Goal: Task Accomplishment & Management: Manage account settings

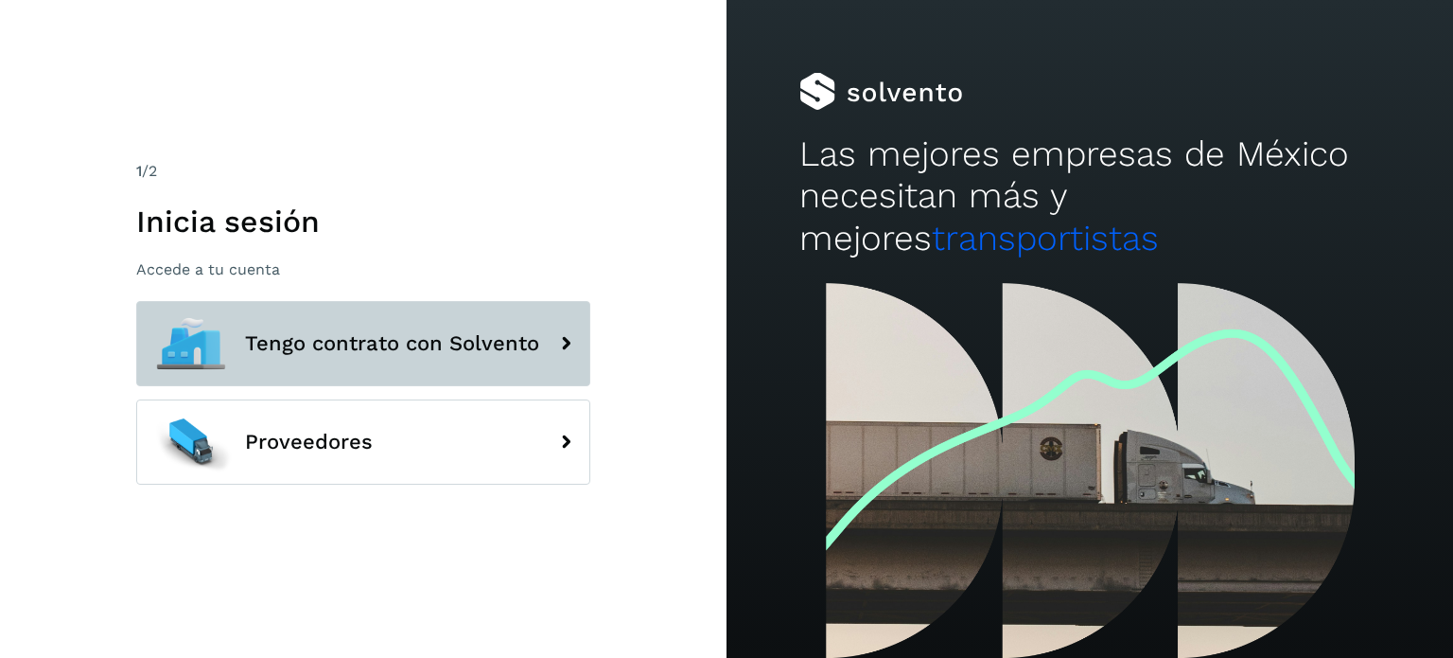
click at [373, 363] on button "Tengo contrato con Solvento" at bounding box center [363, 343] width 454 height 85
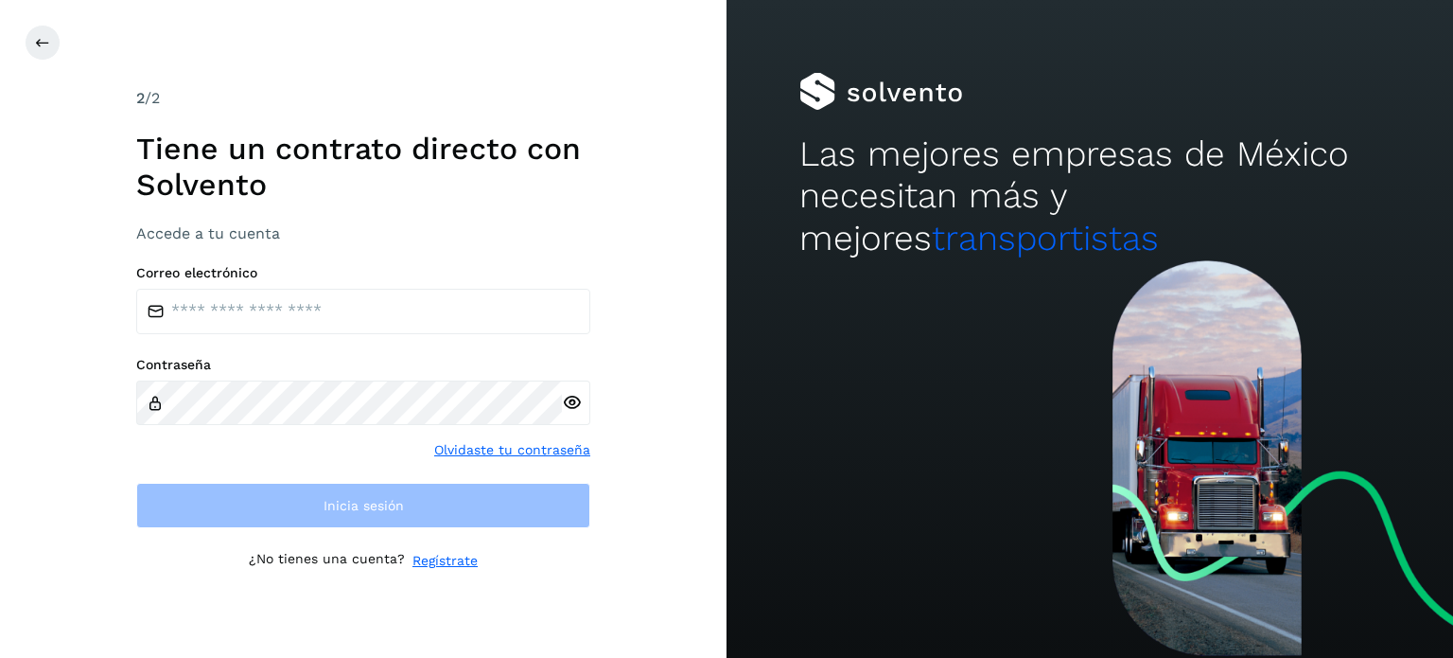
click at [370, 363] on label "Contraseña" at bounding box center [363, 365] width 454 height 16
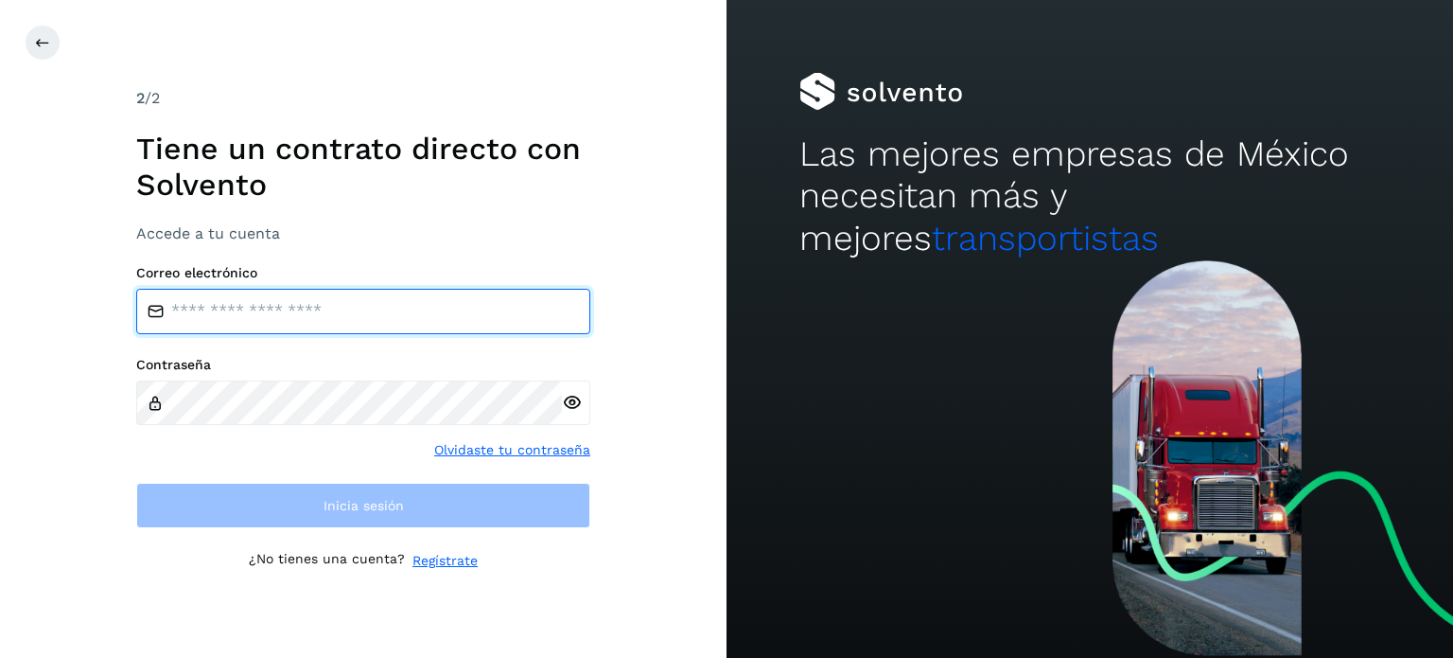
click at [403, 313] on input "email" at bounding box center [363, 311] width 454 height 45
type input "**********"
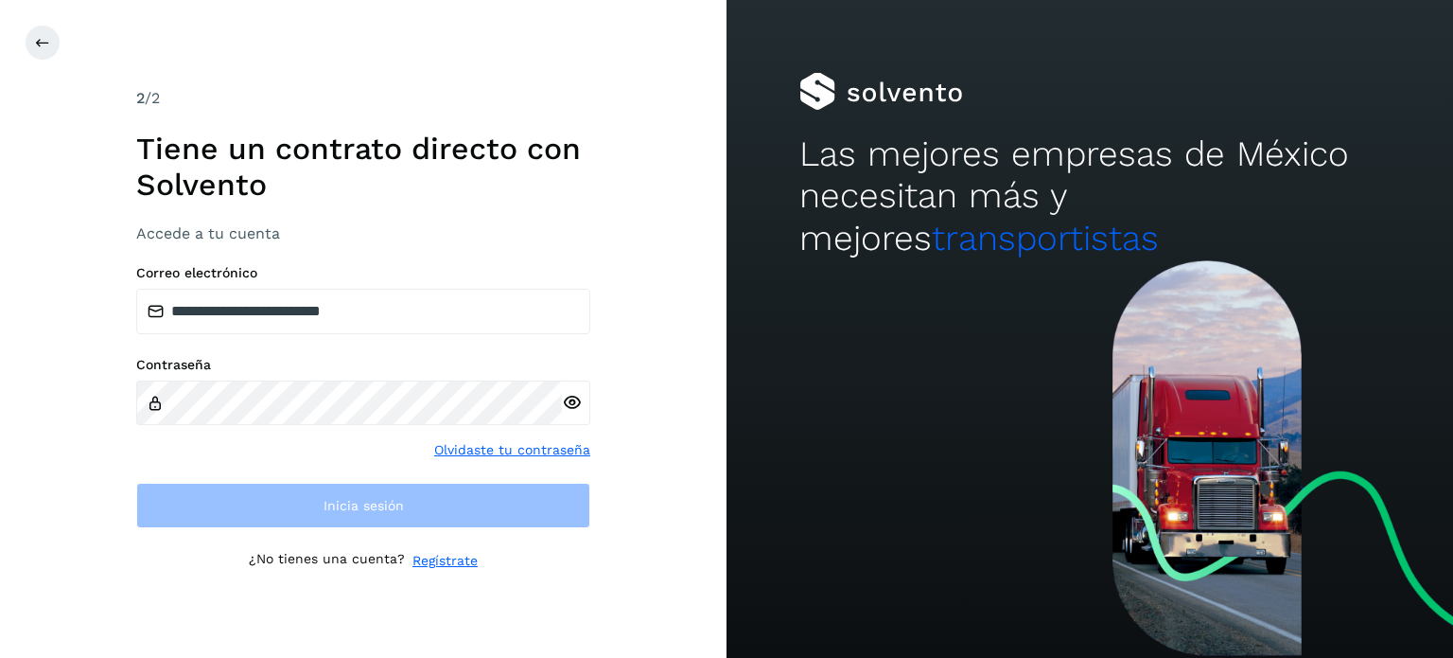
click at [374, 425] on div "Contraseña Olvidaste tu contraseña" at bounding box center [363, 408] width 454 height 103
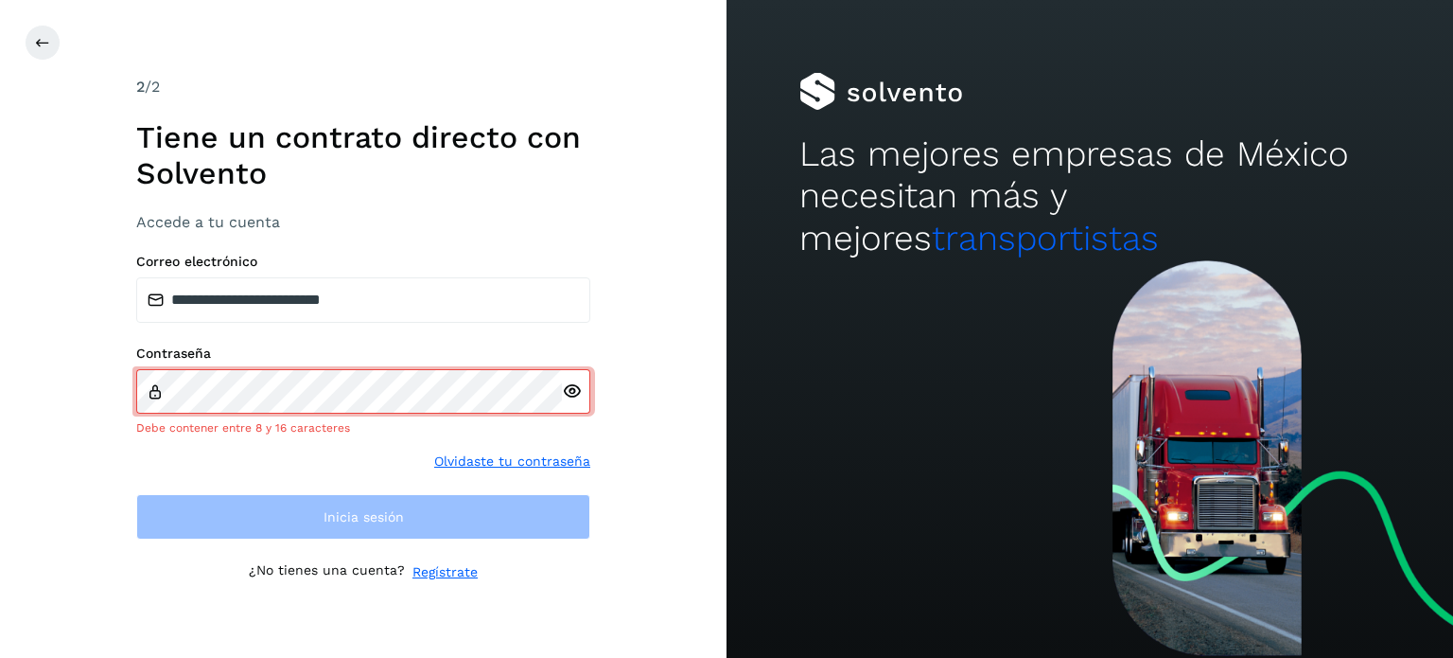
click at [575, 402] on div at bounding box center [576, 391] width 28 height 45
click at [569, 396] on icon at bounding box center [572, 391] width 20 height 20
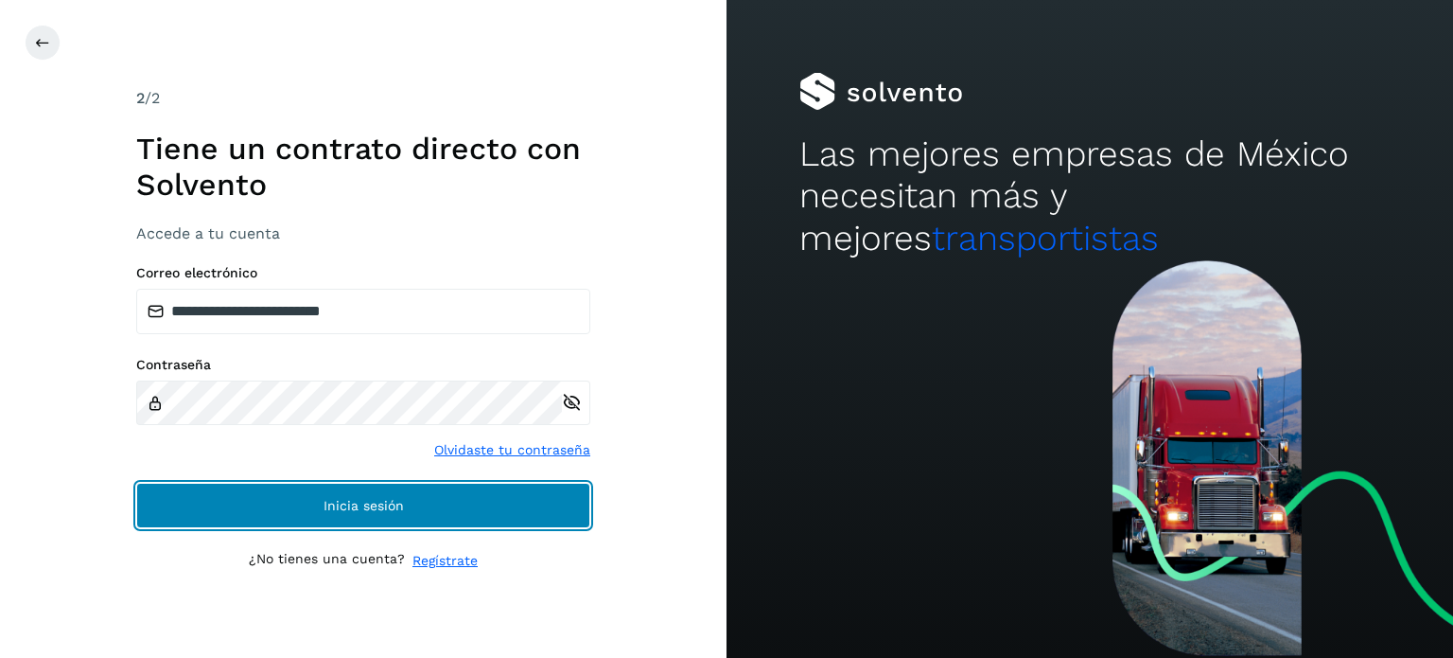
click at [375, 494] on button "Inicia sesión" at bounding box center [363, 505] width 454 height 45
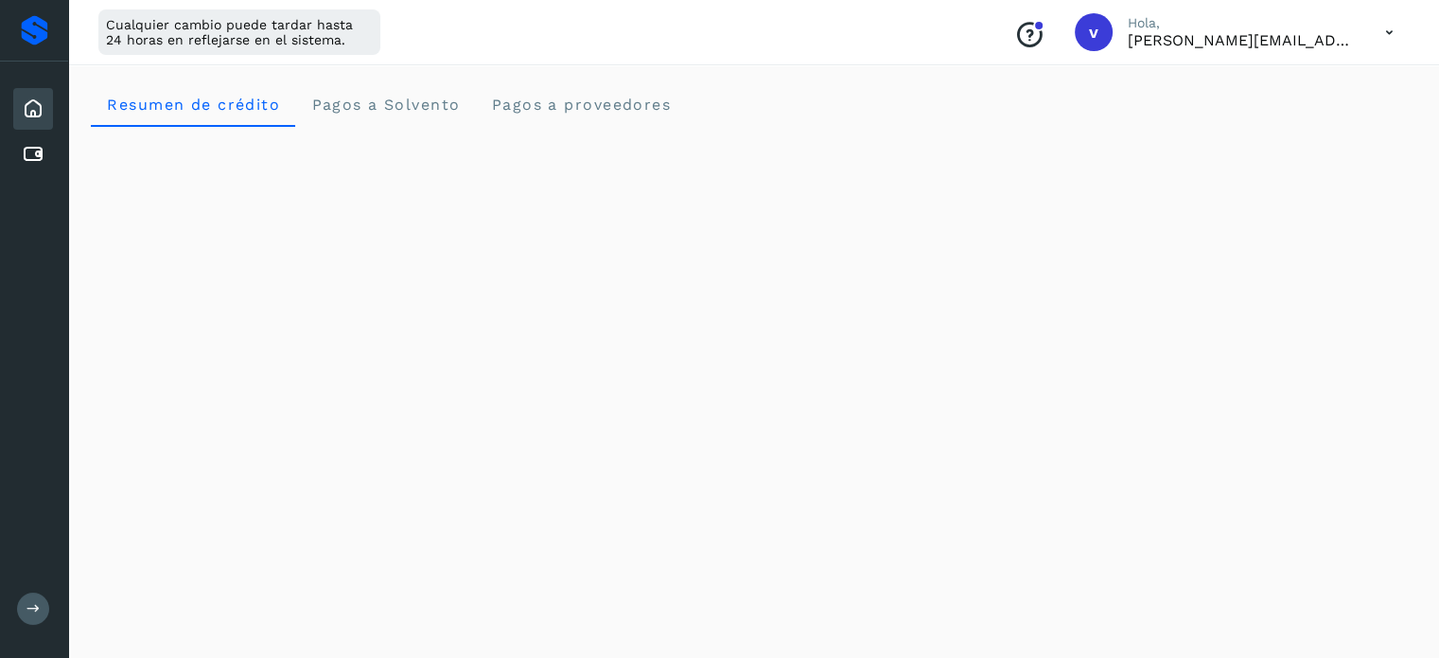
click at [1386, 37] on icon at bounding box center [1389, 32] width 39 height 39
click at [1306, 121] on div "Cerrar sesión" at bounding box center [1295, 122] width 225 height 36
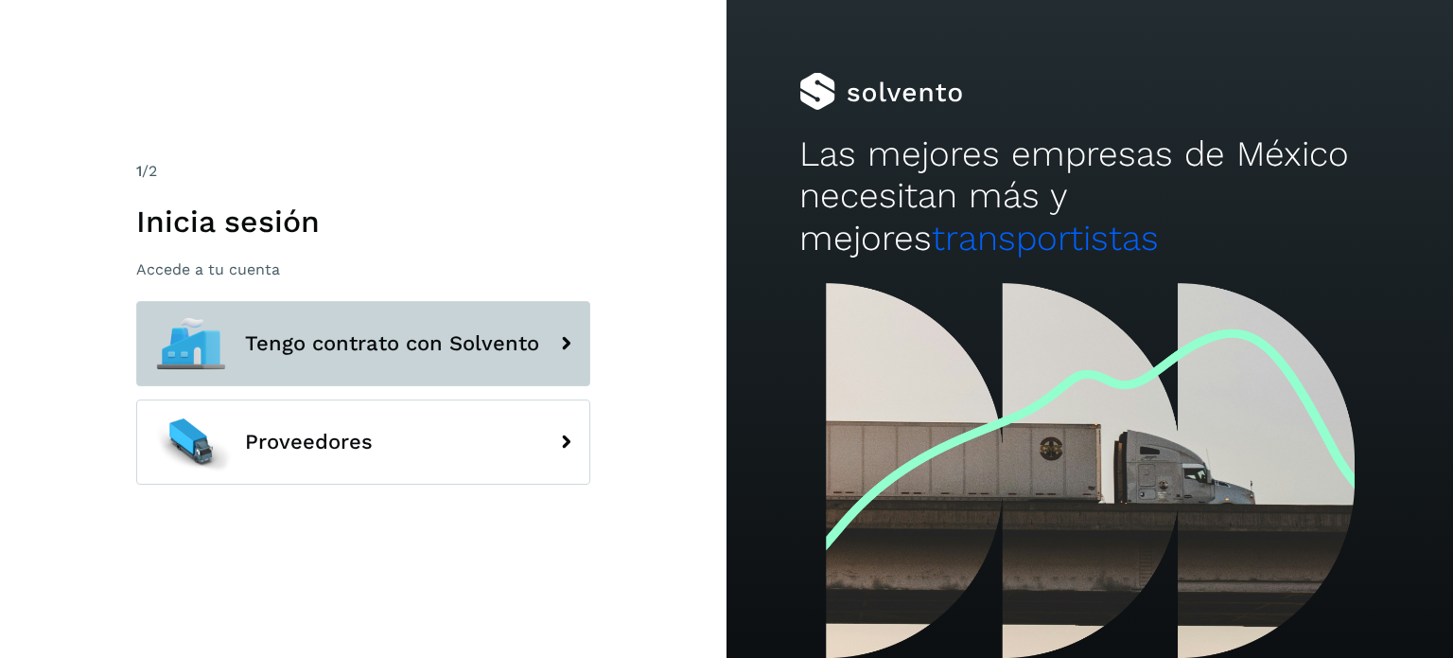
click at [536, 321] on button "Tengo contrato con Solvento" at bounding box center [363, 343] width 454 height 85
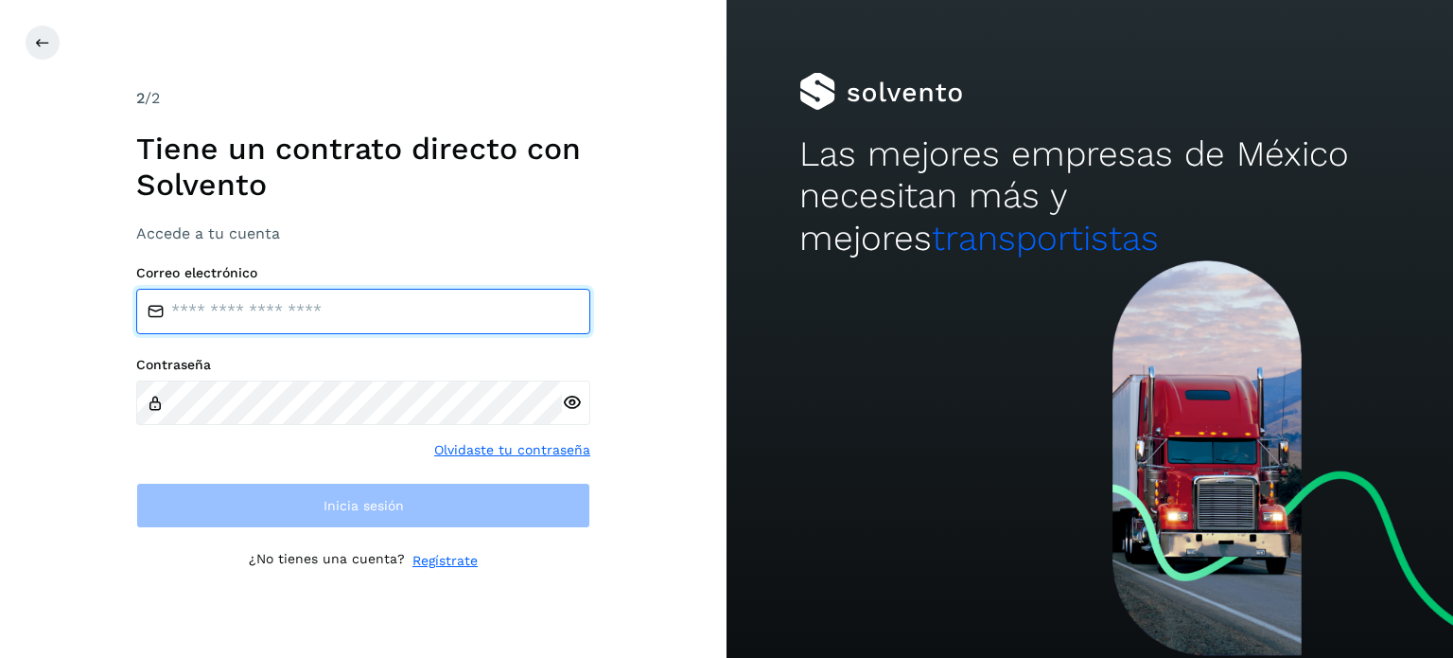
drag, startPoint x: 536, startPoint y: 321, endPoint x: 590, endPoint y: 59, distance: 267.6
click at [536, 317] on input "email" at bounding box center [363, 311] width 454 height 45
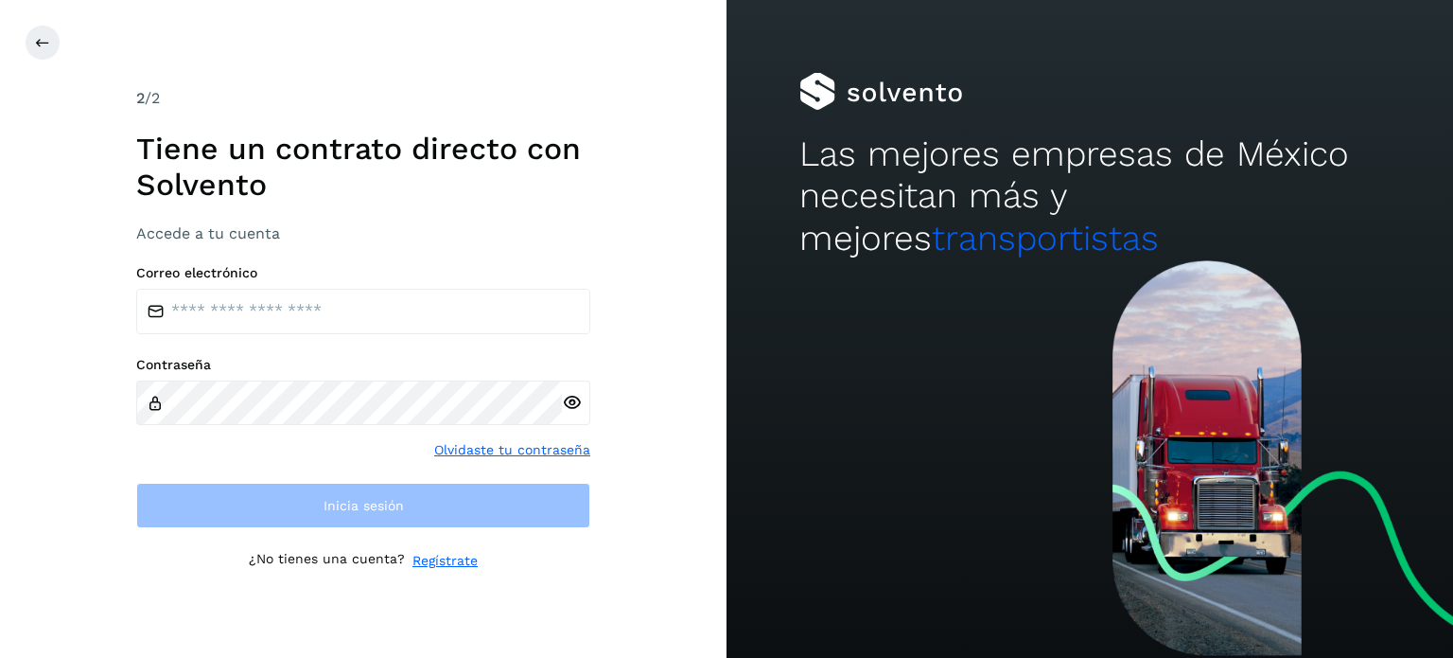
drag, startPoint x: 596, startPoint y: 79, endPoint x: 596, endPoint y: 100, distance: 20.8
click at [596, 79] on div "2 /2 Tiene un contrato directo con Solvento Accede a tu cuenta Correo electróni…" at bounding box center [363, 329] width 727 height 658
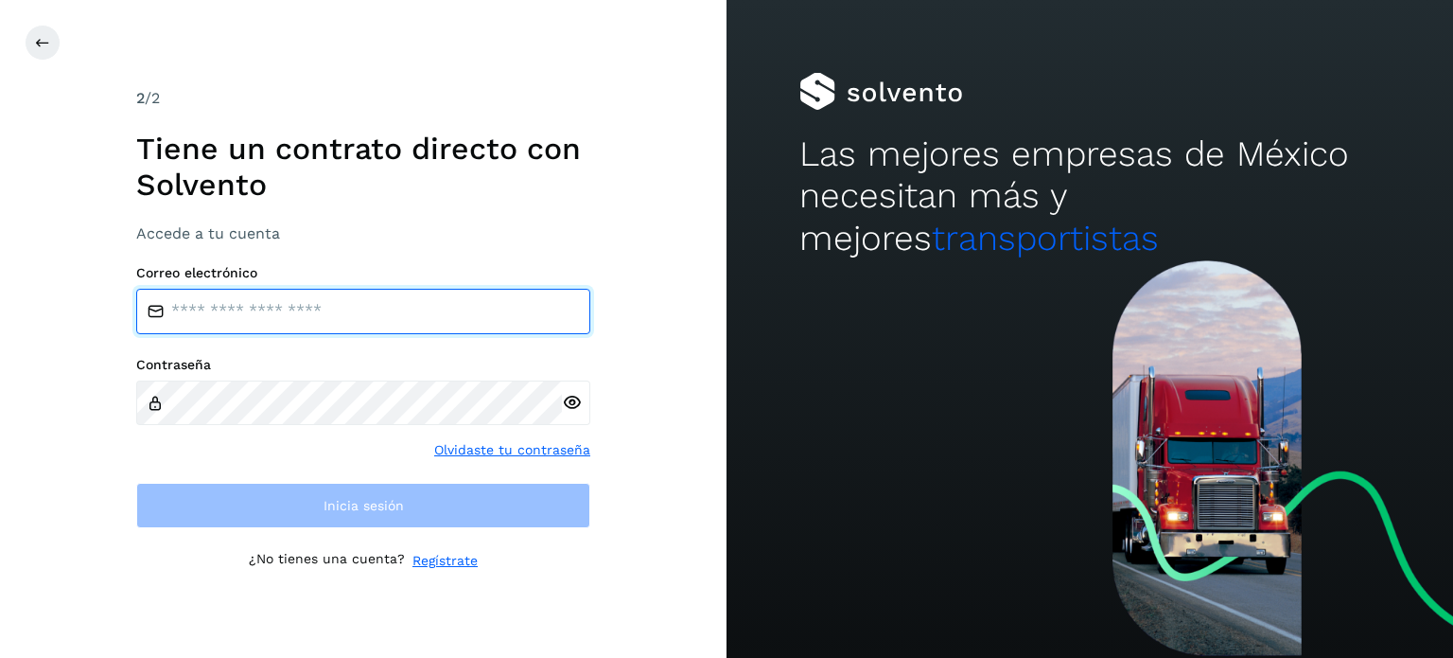
click at [424, 292] on input "email" at bounding box center [363, 311] width 454 height 45
type input "**********"
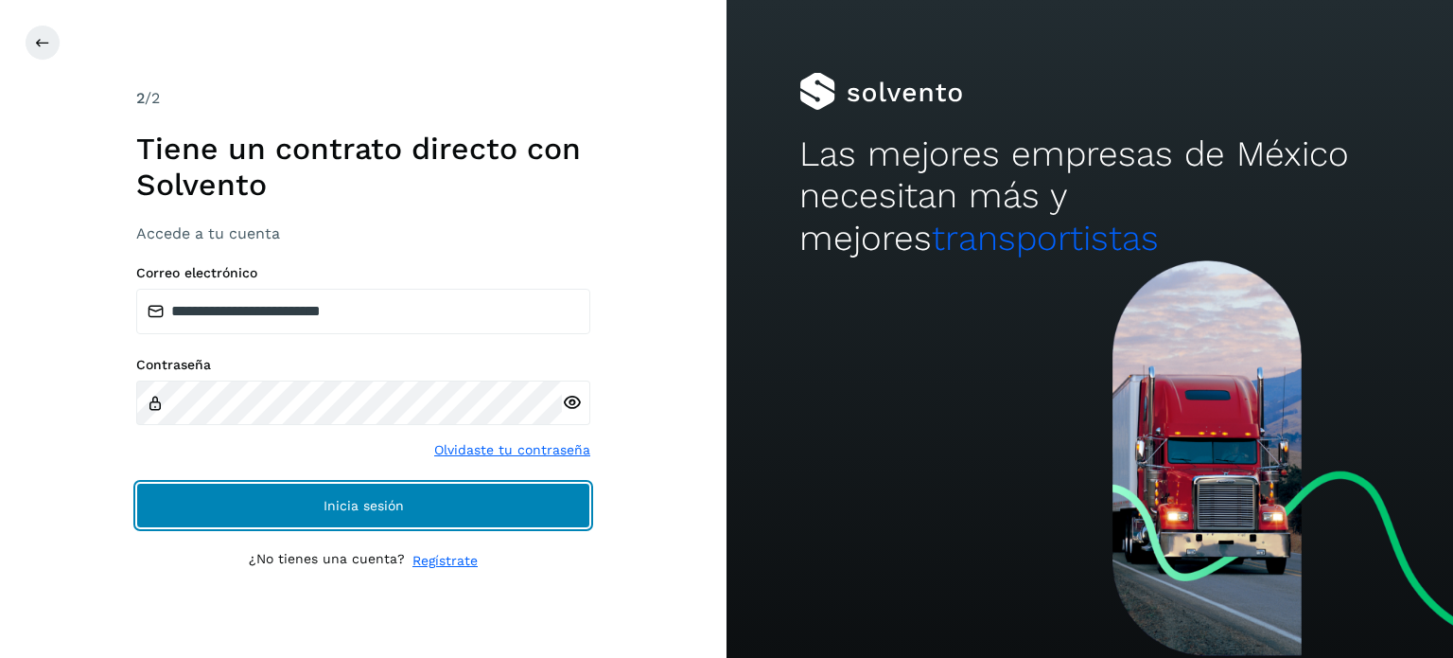
click at [299, 506] on button "Inicia sesión" at bounding box center [363, 505] width 454 height 45
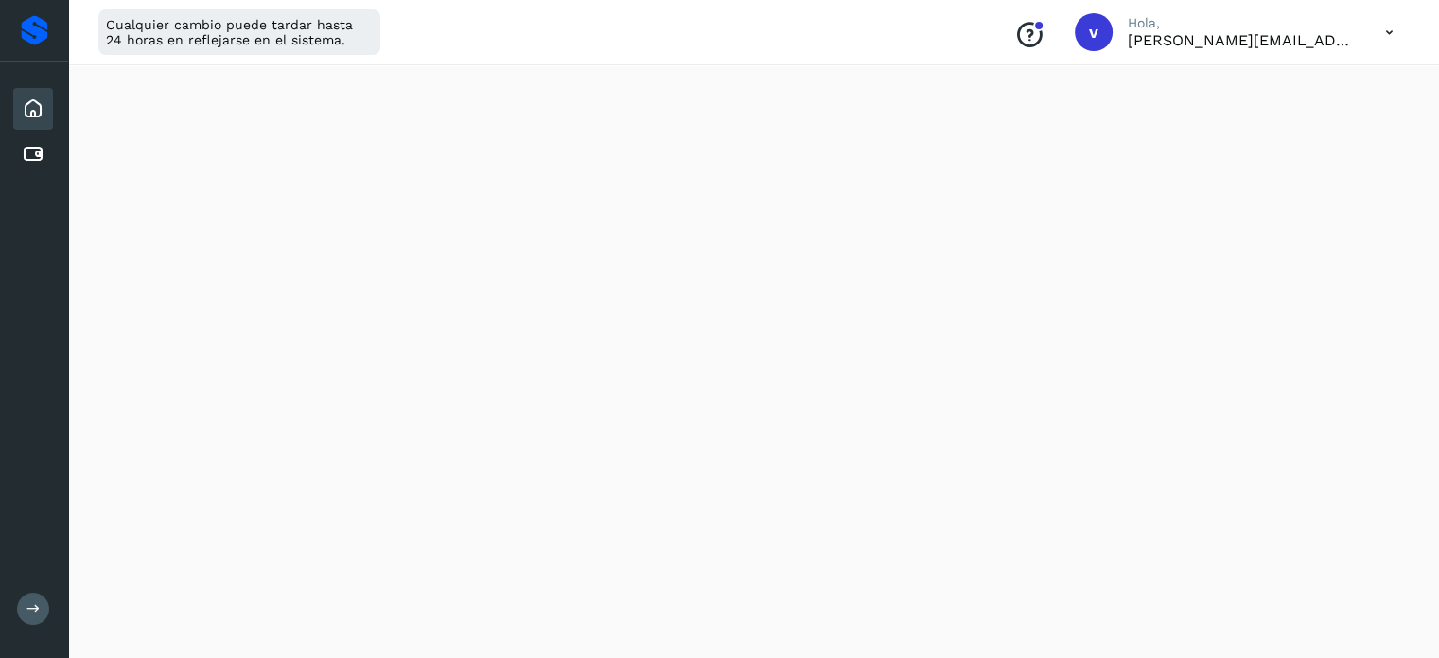
scroll to position [568, 0]
click at [1392, 41] on icon at bounding box center [1389, 32] width 39 height 39
